Goal: Transaction & Acquisition: Purchase product/service

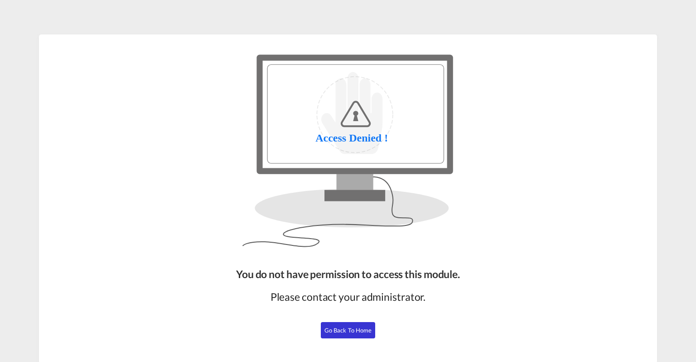
click at [346, 334] on button "Go Back to Home" at bounding box center [348, 330] width 54 height 16
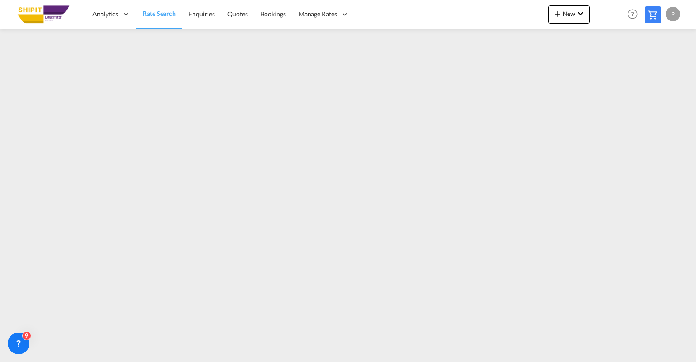
click at [658, 12] on md-icon at bounding box center [653, 15] width 11 height 11
